Goal: Find specific page/section: Find specific page/section

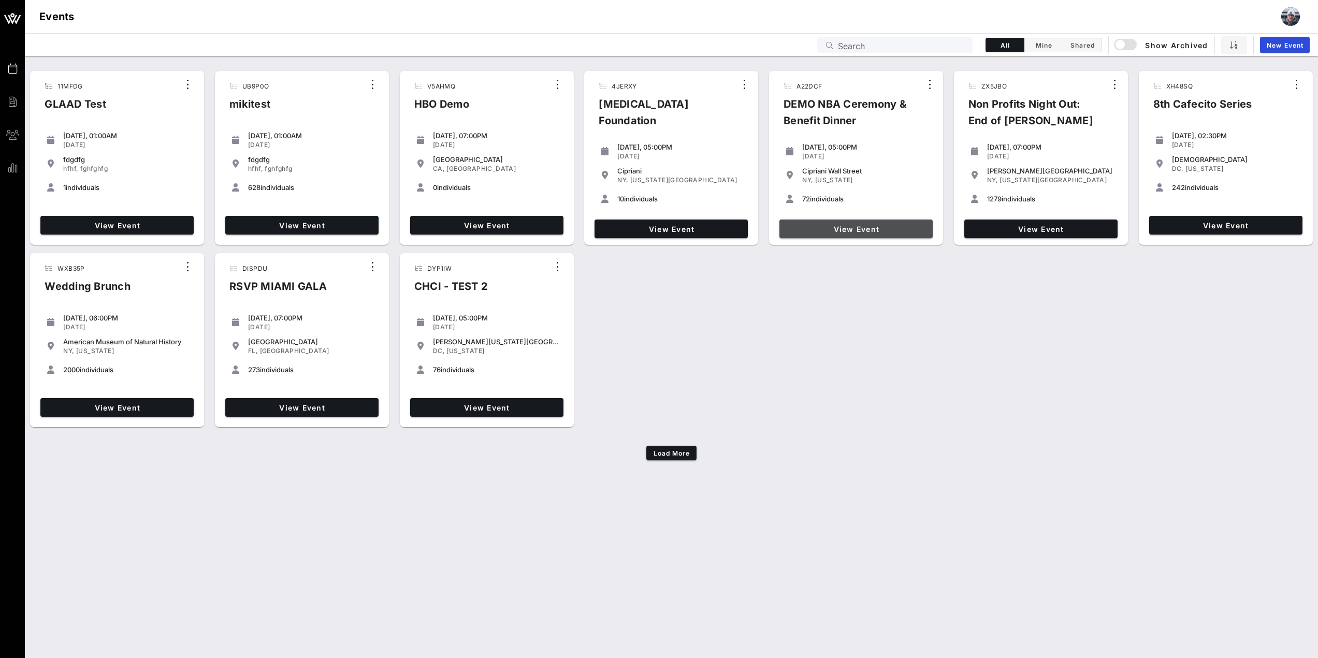
click at [855, 228] on span "View Event" at bounding box center [856, 229] width 145 height 9
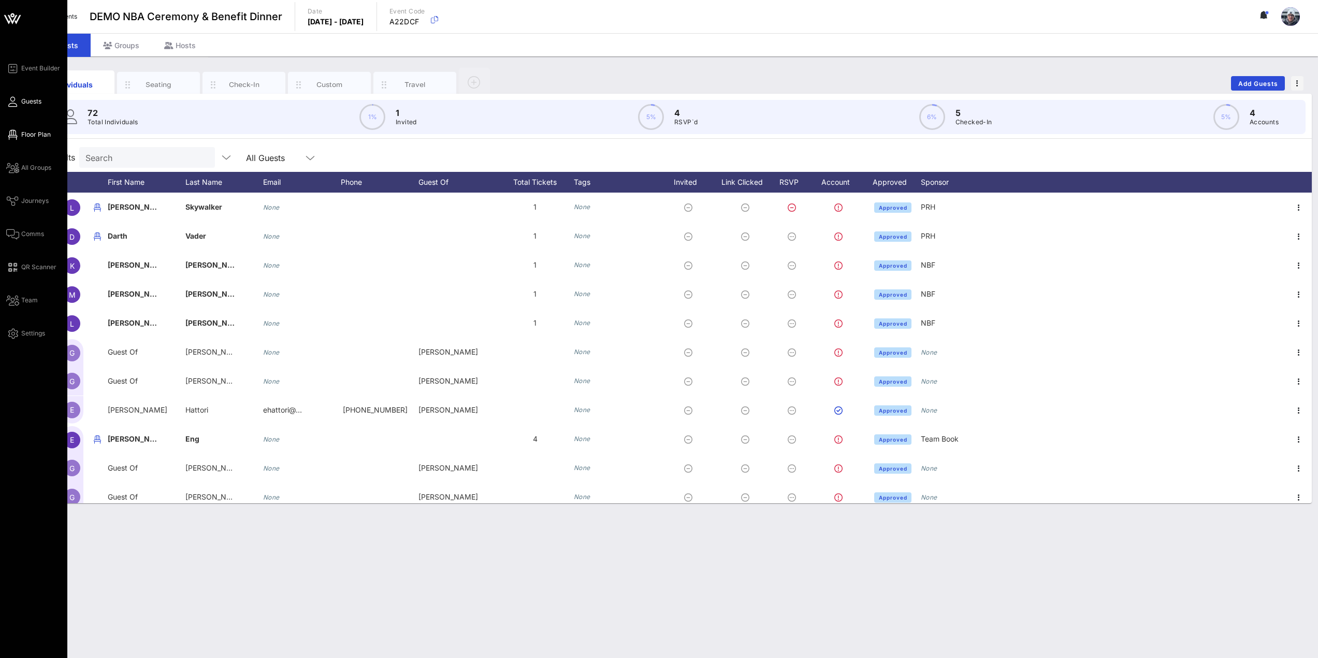
click at [28, 134] on span "Floor Plan" at bounding box center [36, 134] width 30 height 9
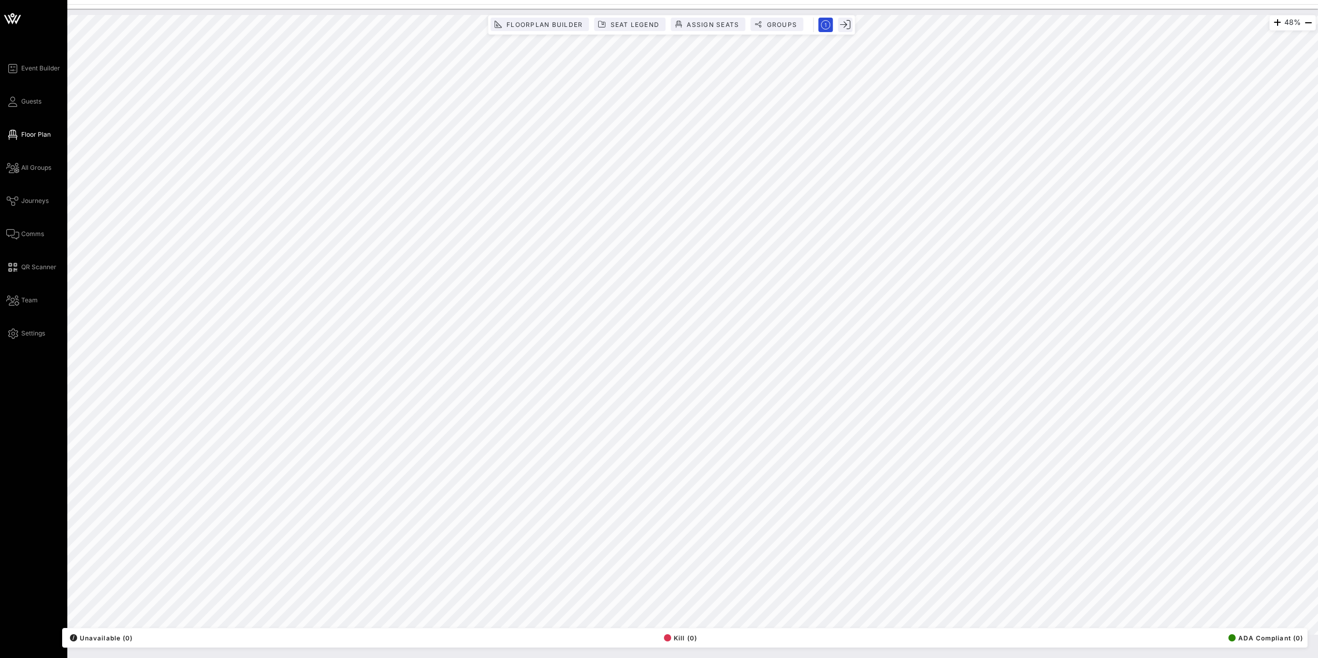
click at [18, 21] on icon at bounding box center [12, 18] width 25 height 25
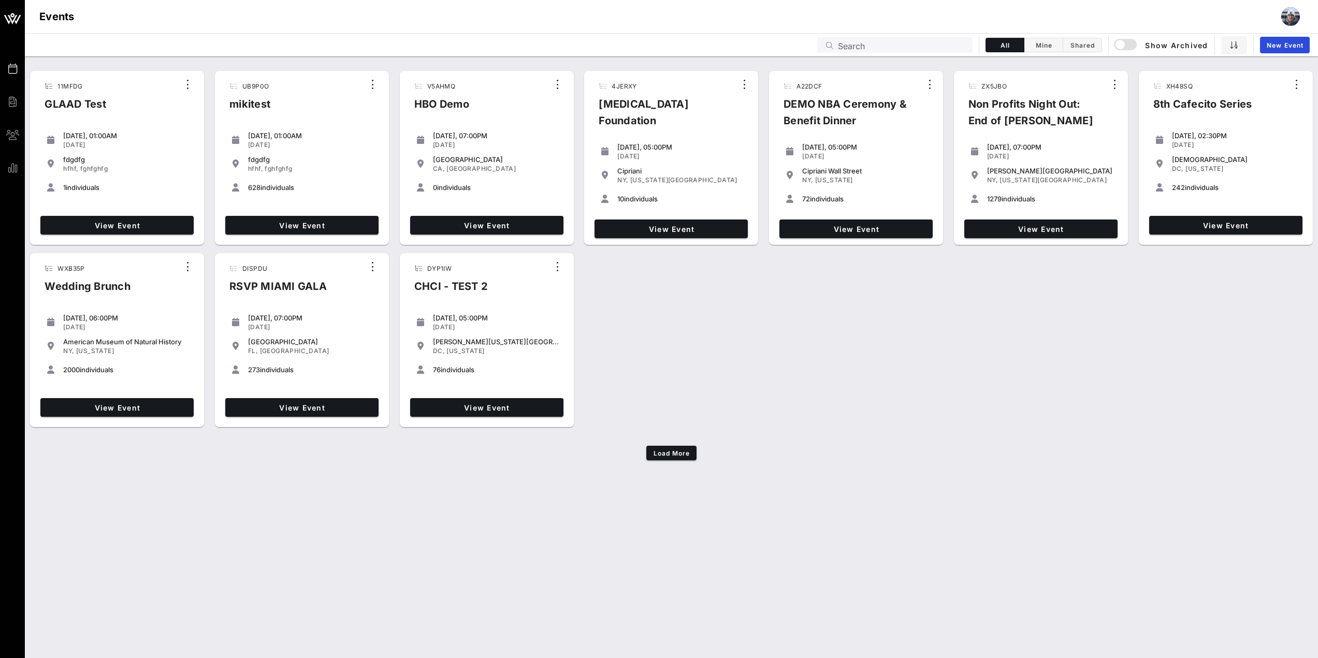
click at [867, 43] on input "Search" at bounding box center [902, 44] width 128 height 13
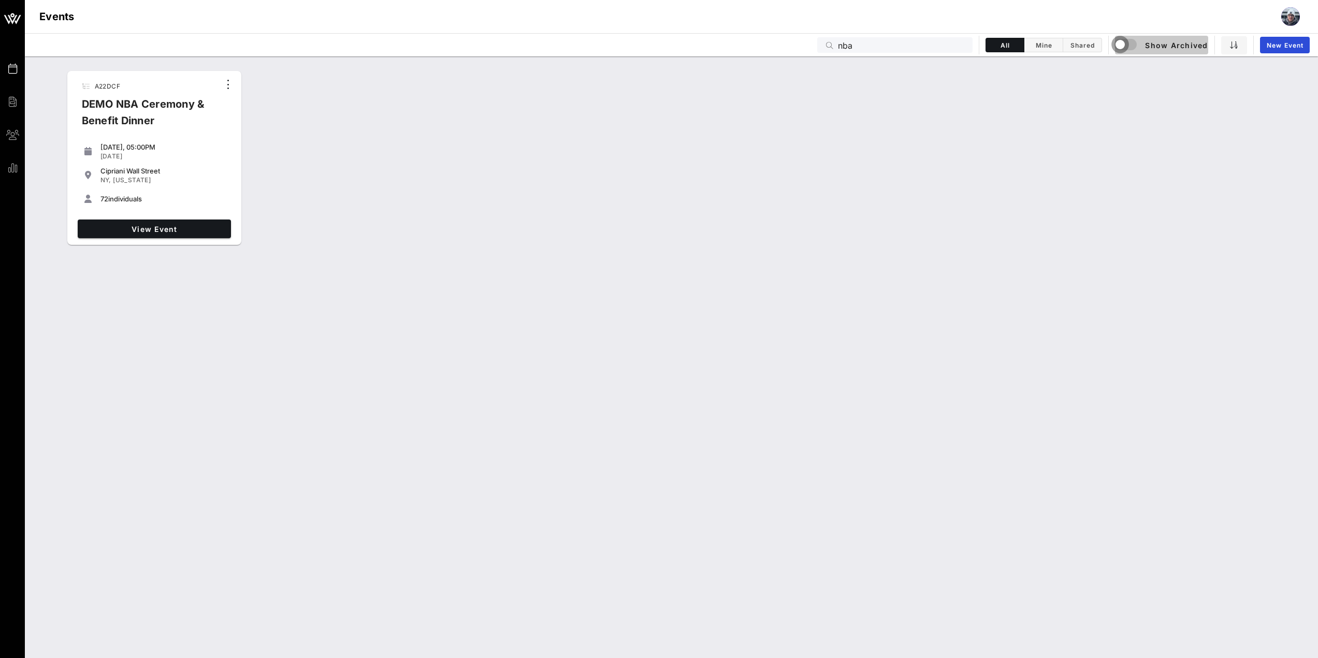
click at [1119, 42] on div "button" at bounding box center [1120, 44] width 15 height 15
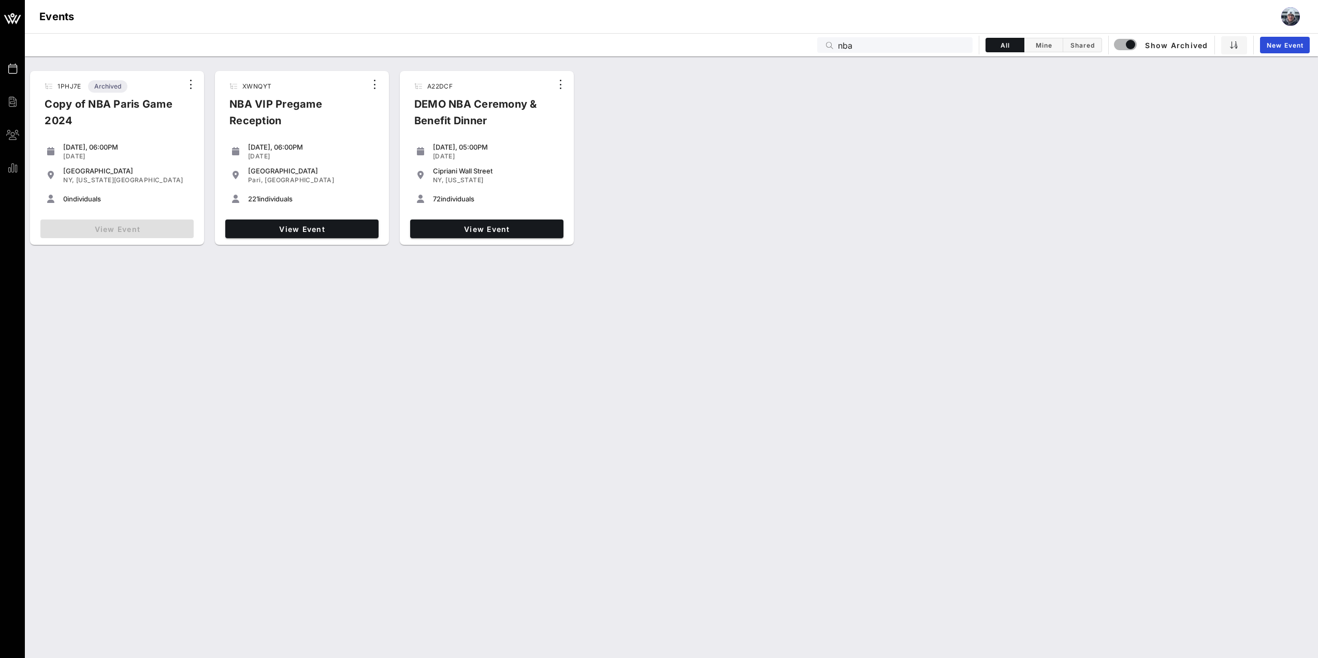
click at [117, 225] on div "View Event" at bounding box center [117, 228] width 162 height 27
click at [86, 106] on div "Copy of NBA Paris Game 2024" at bounding box center [109, 116] width 146 height 41
click at [63, 84] on span "1PHJ7E" at bounding box center [68, 86] width 23 height 8
click at [192, 88] on icon "button" at bounding box center [191, 84] width 12 height 12
drag, startPoint x: 40, startPoint y: 89, endPoint x: 48, endPoint y: 87, distance: 7.9
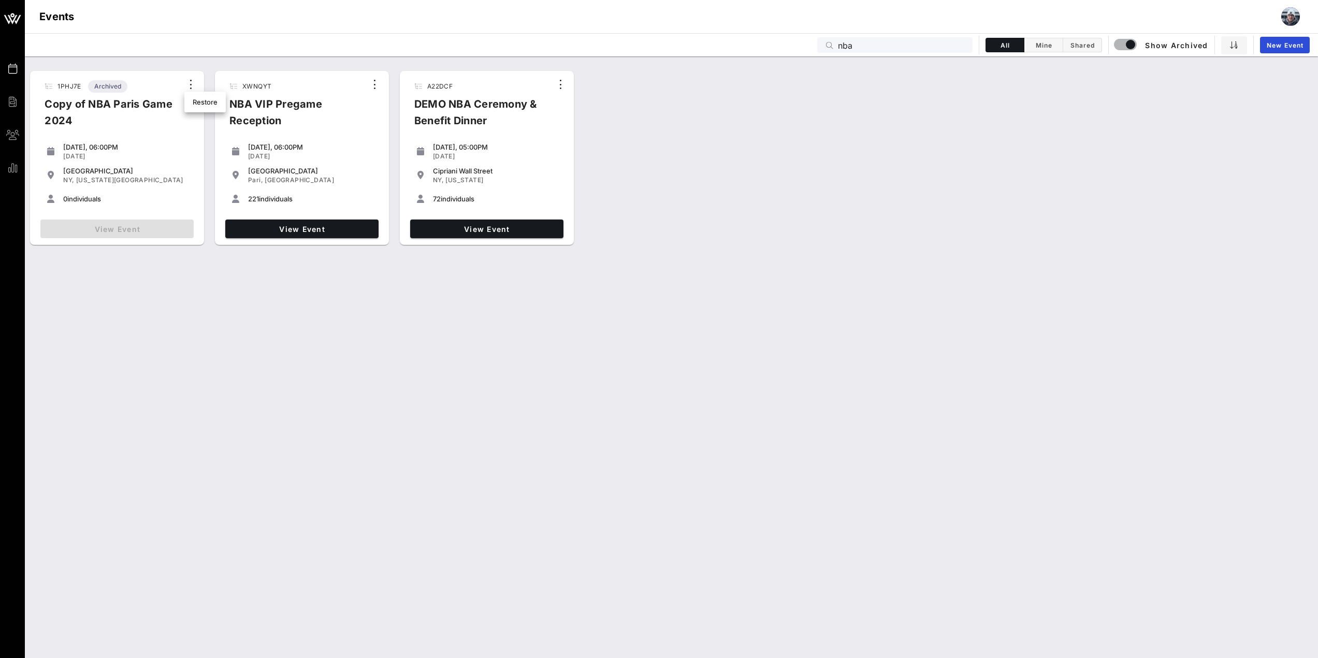
click at [45, 88] on div "1PHJ7E Archived Copy of NBA Paris Game 2024" at bounding box center [109, 107] width 146 height 60
click at [55, 86] on div "1PHJ7E Archived Copy of NBA Paris Game 2024" at bounding box center [109, 107] width 146 height 60
drag, startPoint x: 878, startPoint y: 42, endPoint x: 763, endPoint y: 38, distance: 114.5
click at [764, 38] on div "Events nba All Mine Shared Show Archived New Event" at bounding box center [671, 44] width 1293 height 23
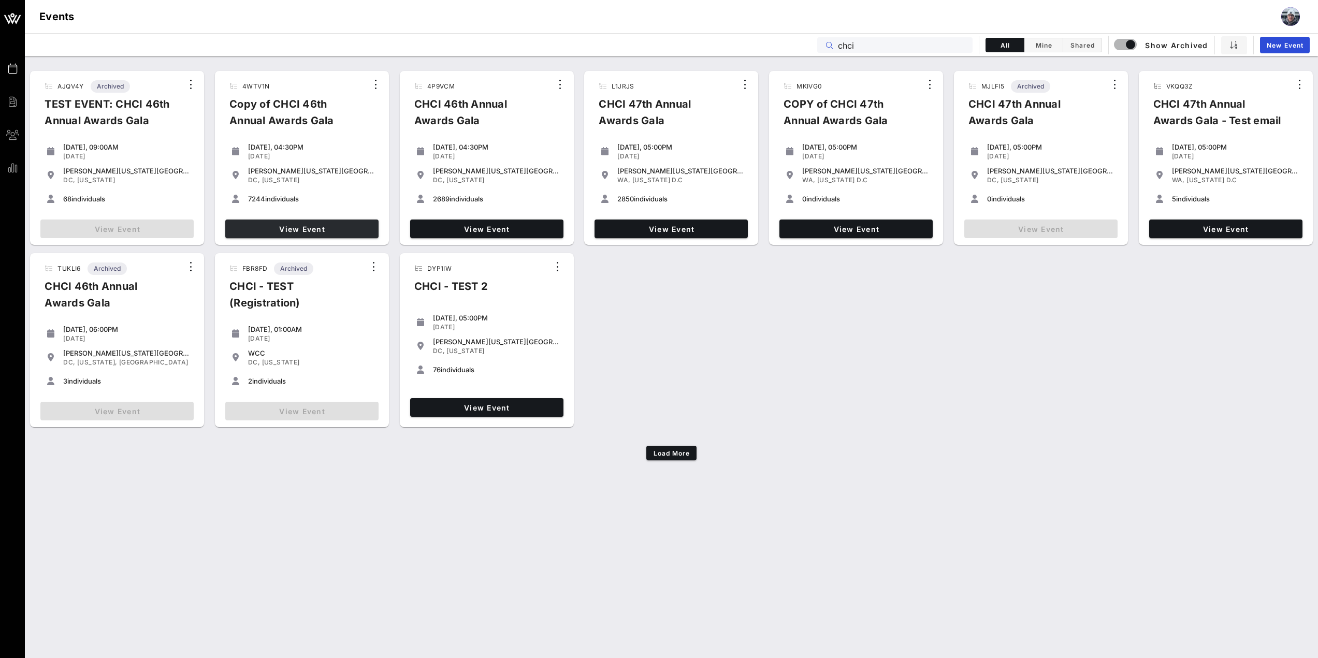
type input "chci"
click at [312, 228] on span "View Event" at bounding box center [301, 229] width 145 height 9
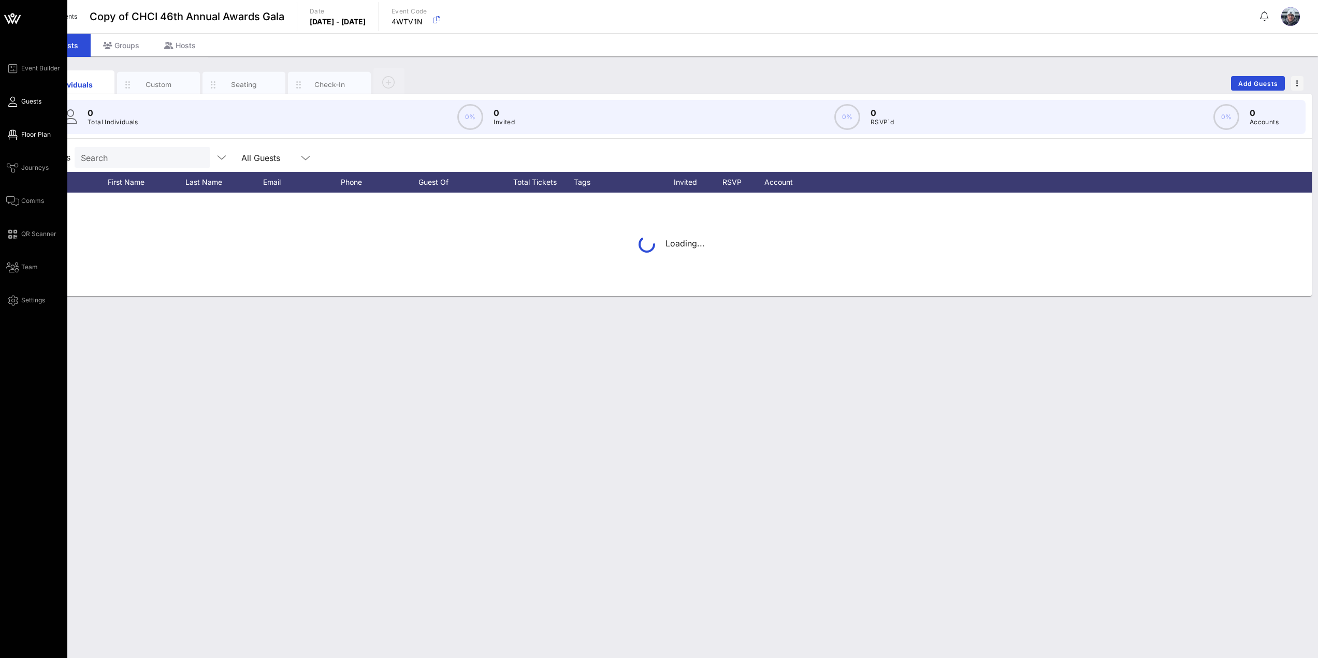
click at [20, 133] on link "Floor Plan" at bounding box center [28, 134] width 45 height 12
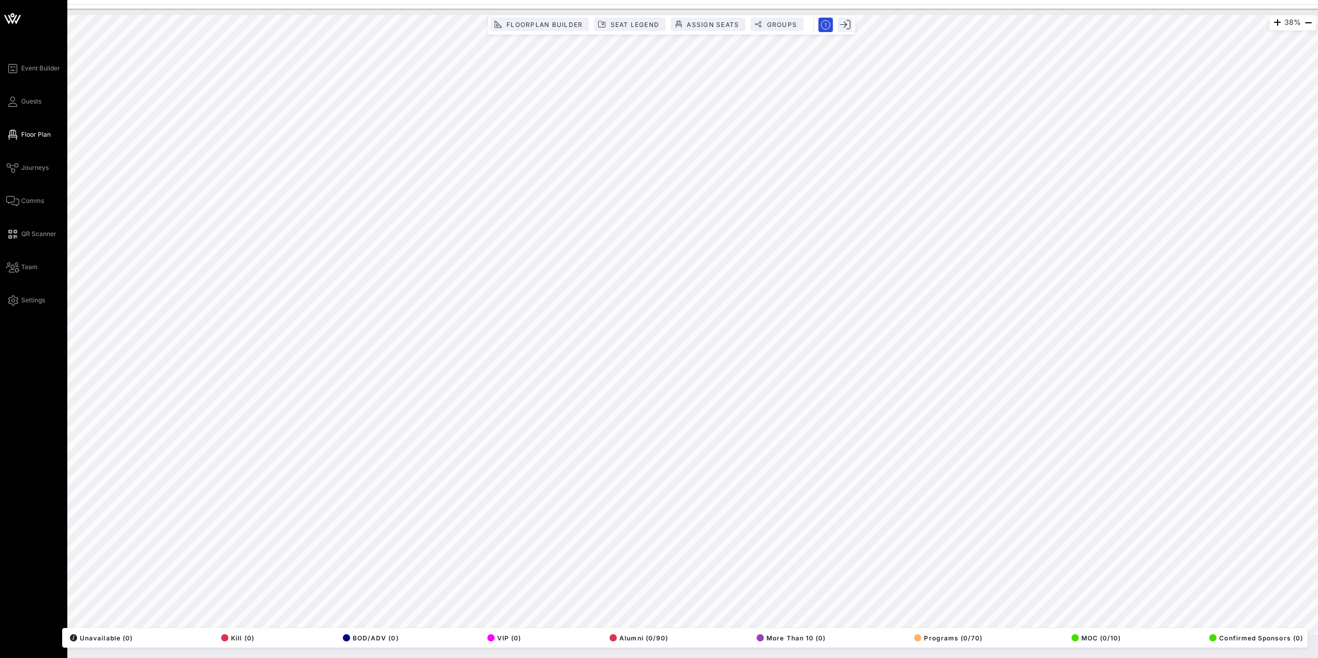
click at [11, 17] on icon at bounding box center [12, 15] width 4 height 4
